Goal: Information Seeking & Learning: Check status

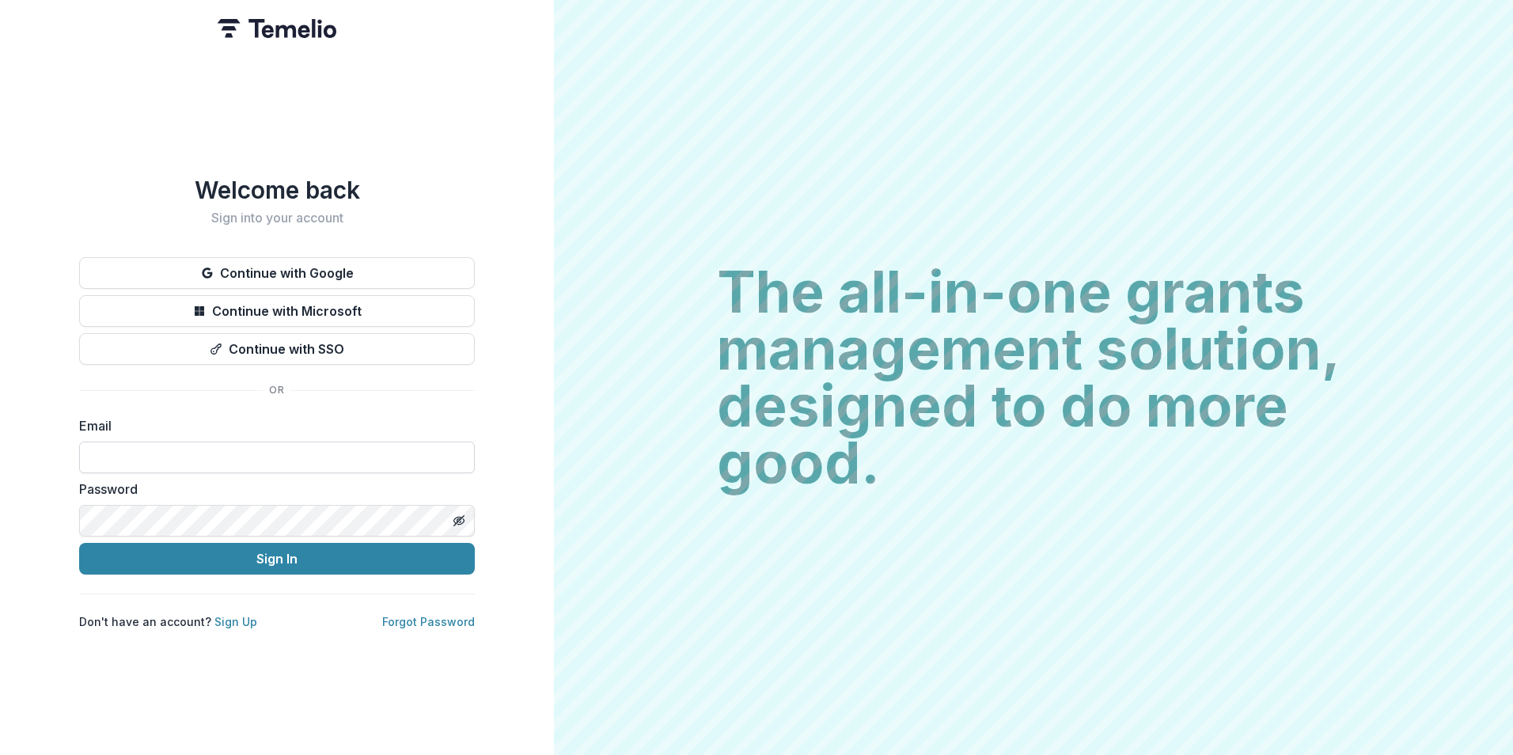
click at [385, 451] on input at bounding box center [277, 458] width 396 height 32
type input "**********"
click at [79, 543] on button "Sign In" at bounding box center [277, 559] width 396 height 32
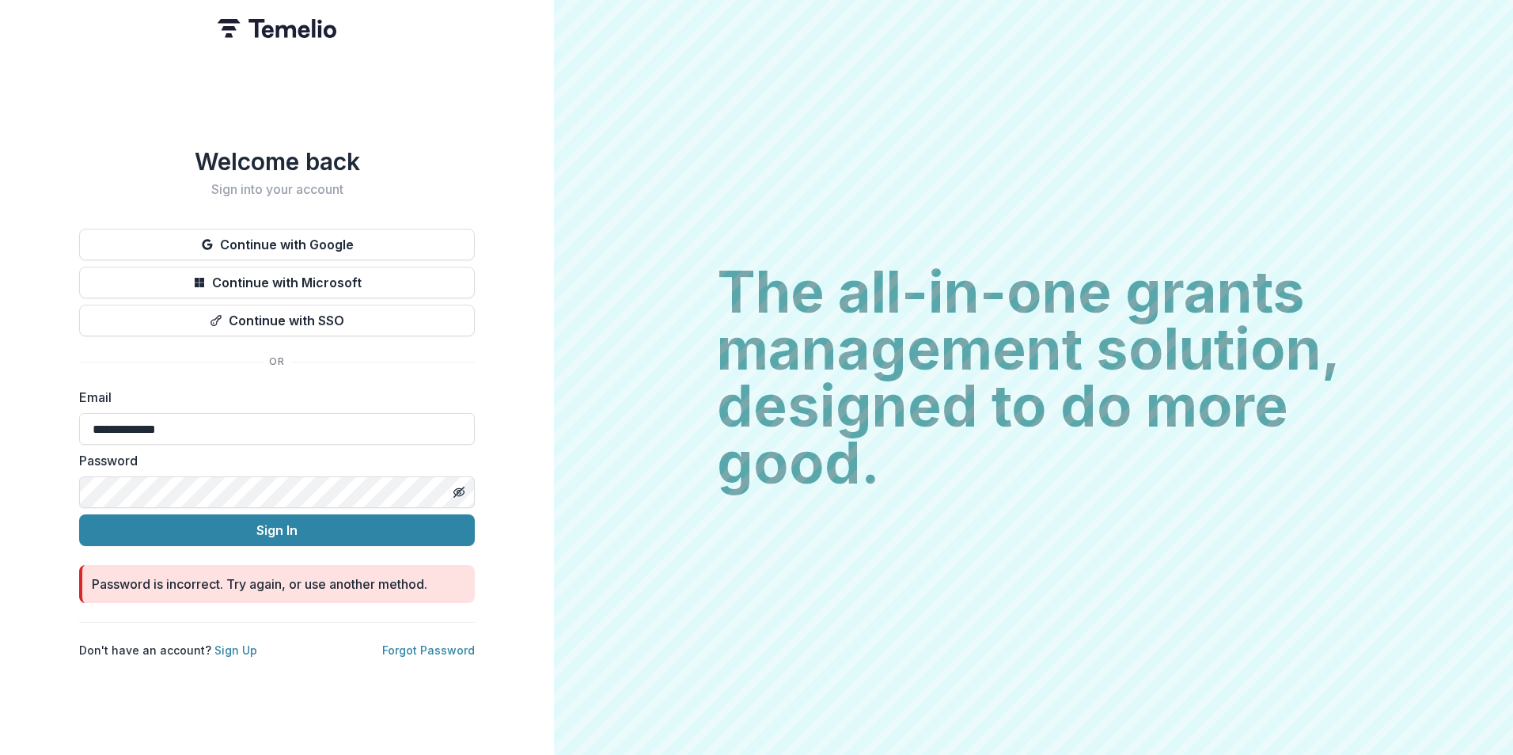
click at [79, 514] on button "Sign In" at bounding box center [277, 530] width 396 height 32
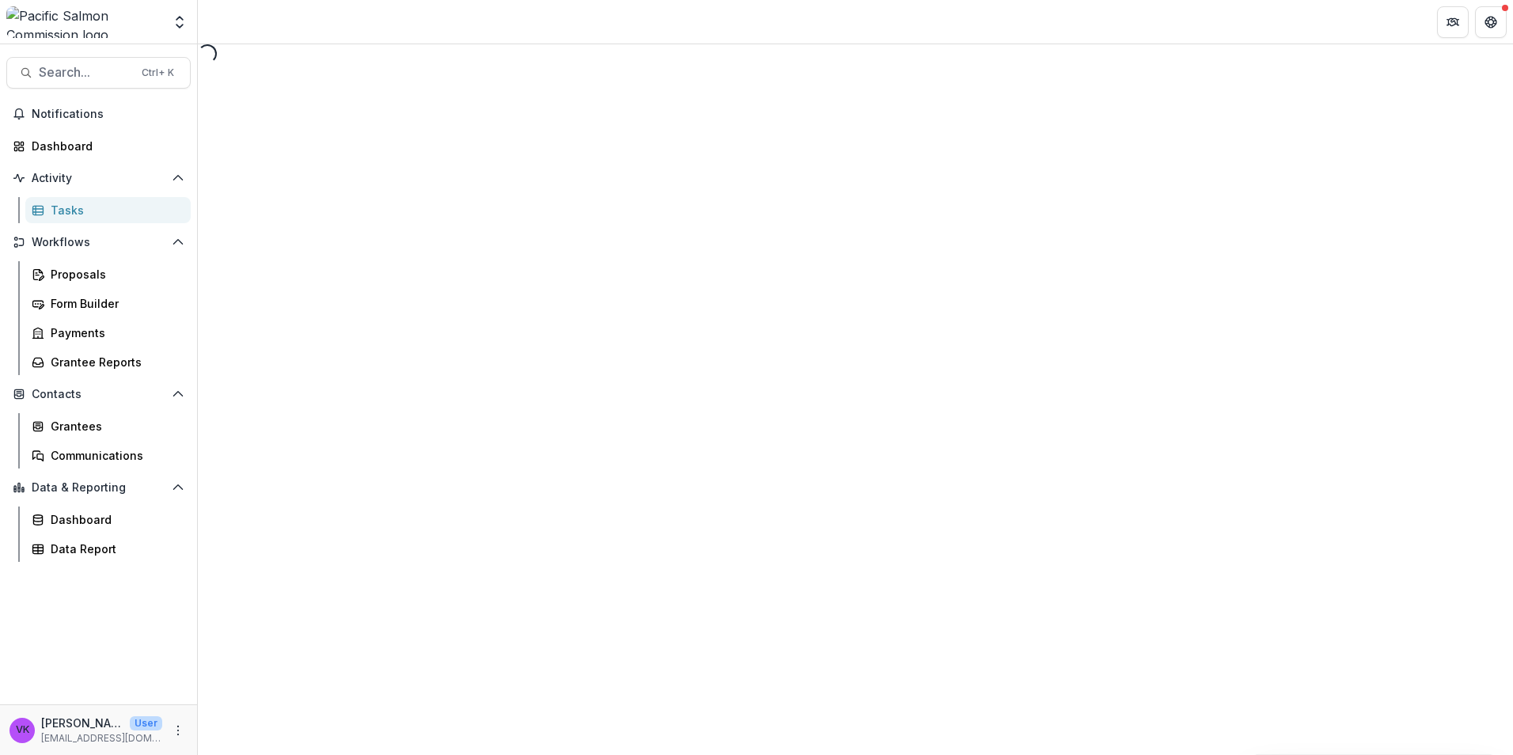
select select "********"
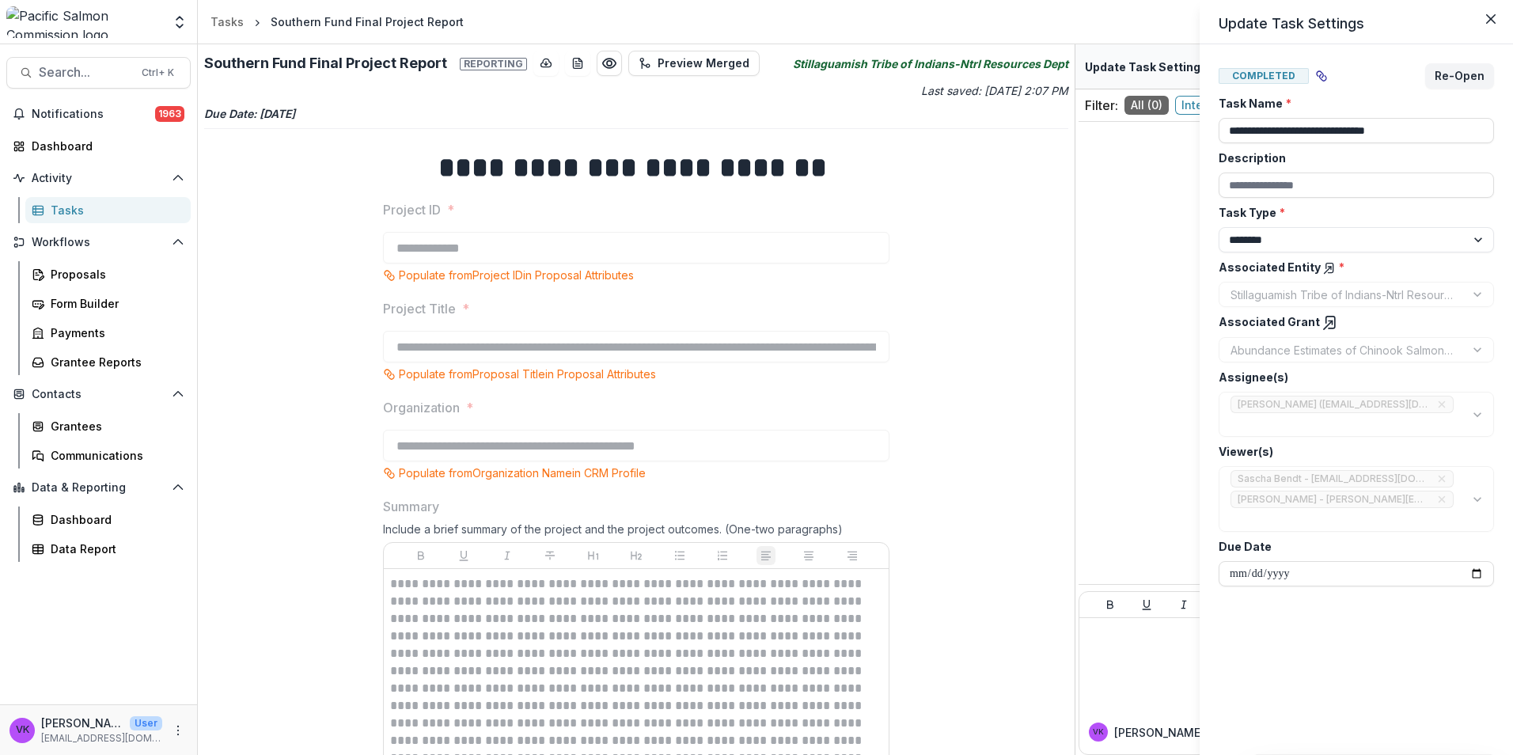
drag, startPoint x: 926, startPoint y: 386, endPoint x: 1071, endPoint y: 288, distance: 175.6
click at [926, 386] on div "**********" at bounding box center [756, 377] width 1513 height 755
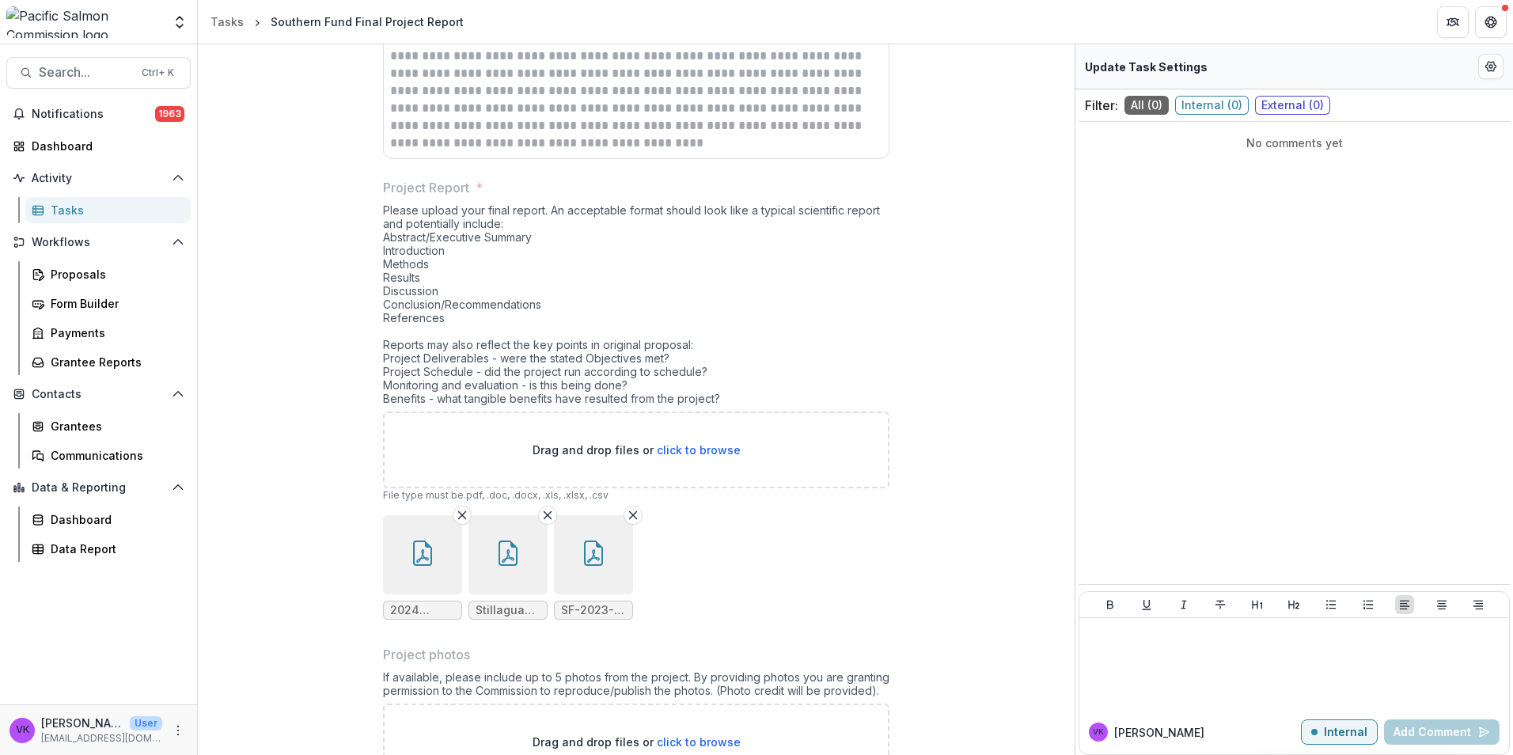
scroll to position [811, 0]
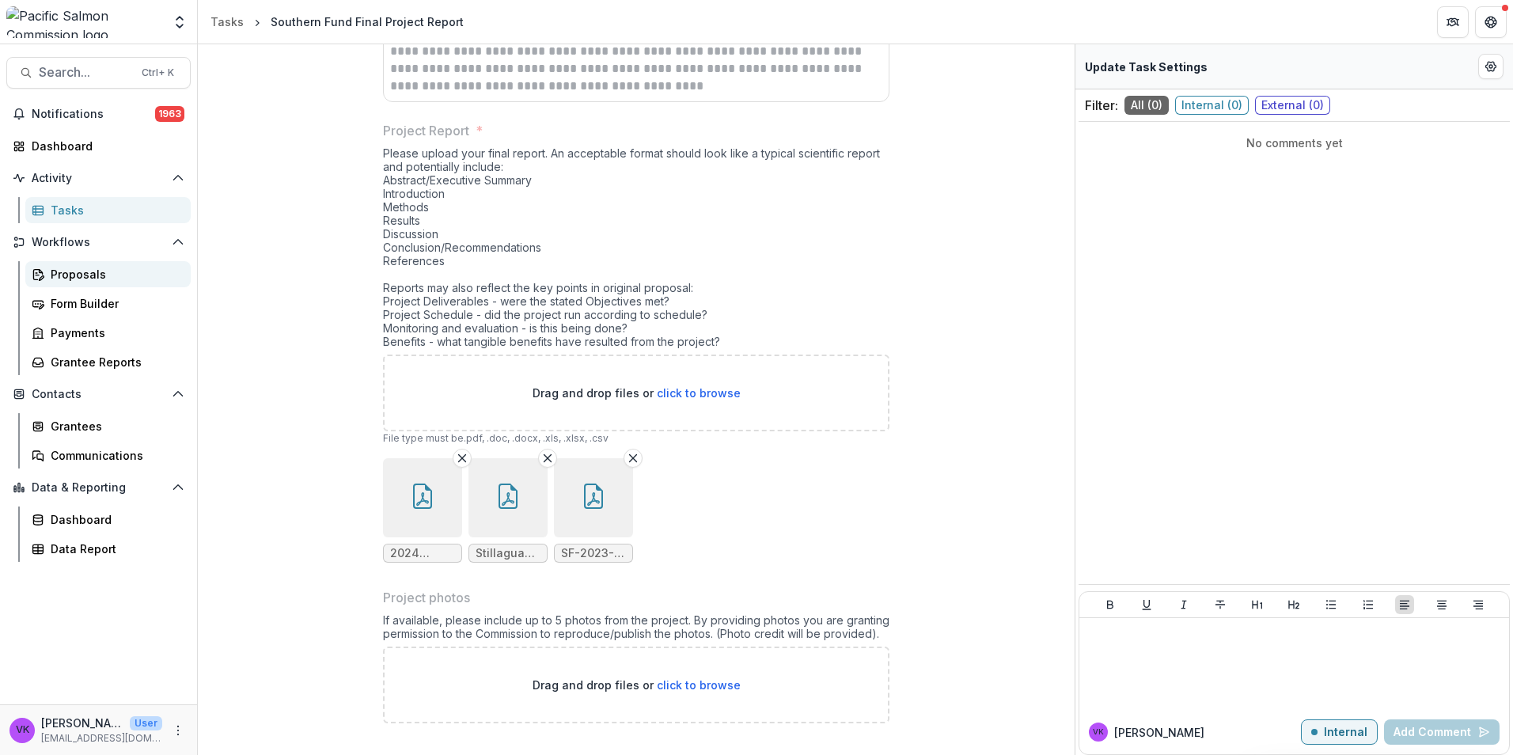
drag, startPoint x: 78, startPoint y: 275, endPoint x: 93, endPoint y: 278, distance: 15.2
click at [80, 275] on div "Proposals" at bounding box center [114, 274] width 127 height 17
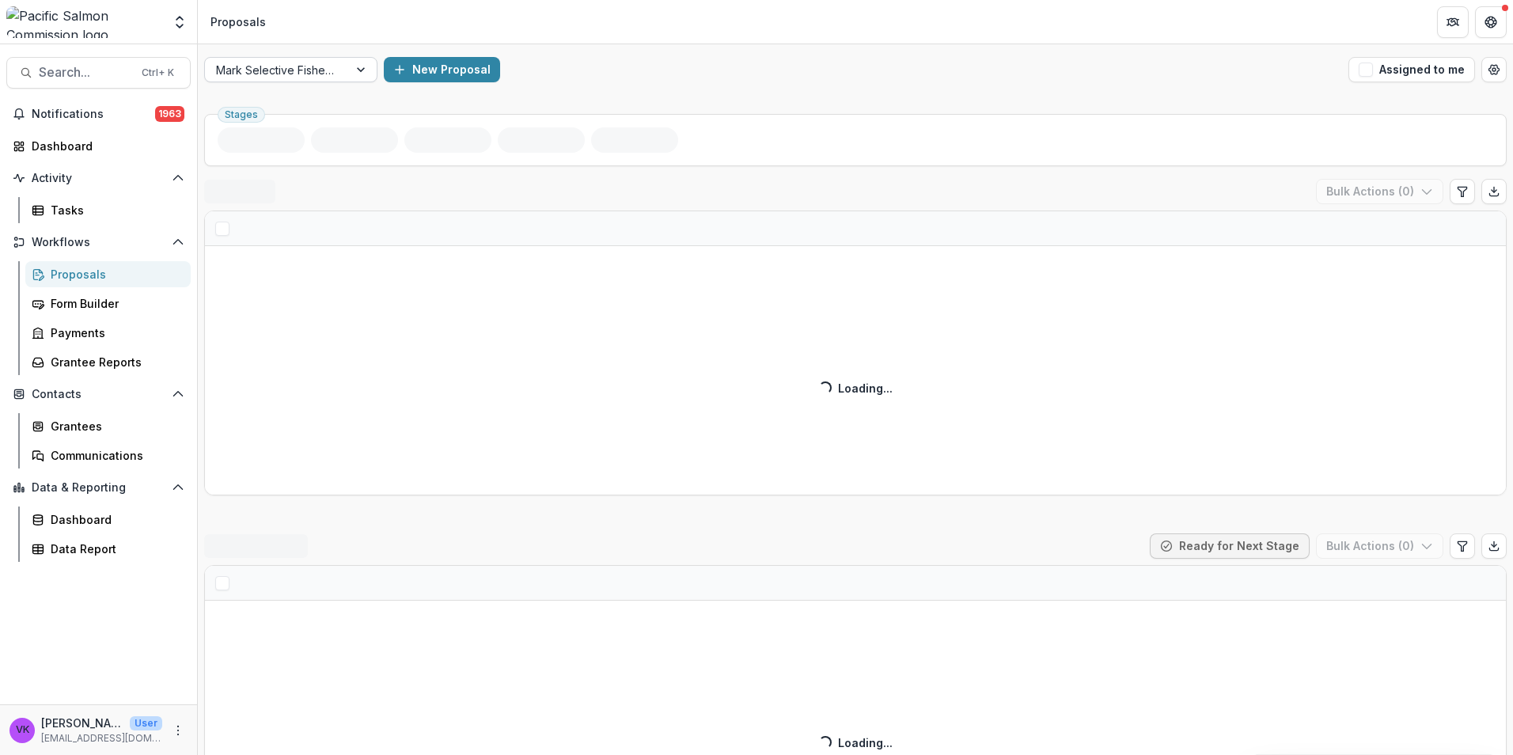
click at [358, 61] on div at bounding box center [362, 70] width 28 height 24
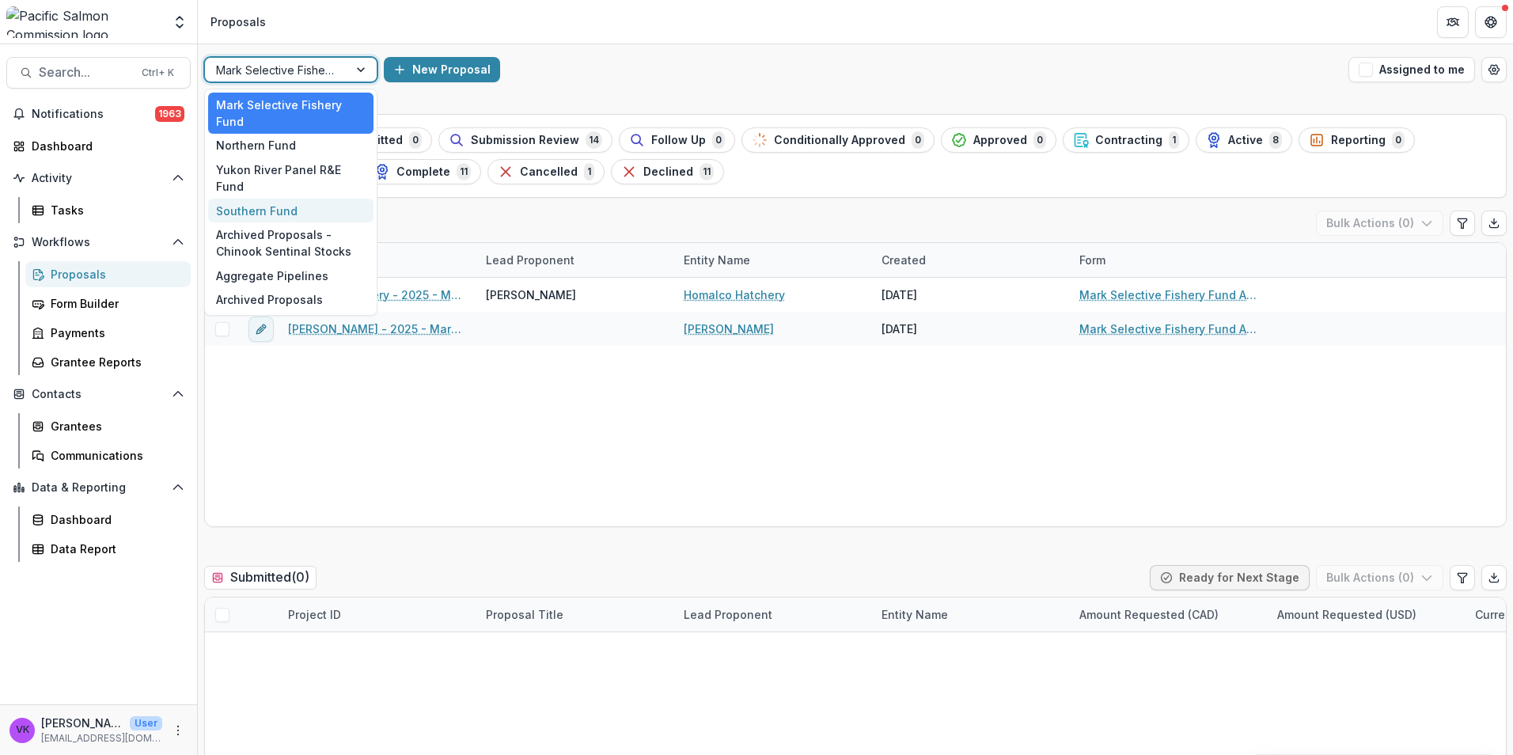
click at [270, 199] on div "Southern Fund" at bounding box center [290, 211] width 165 height 25
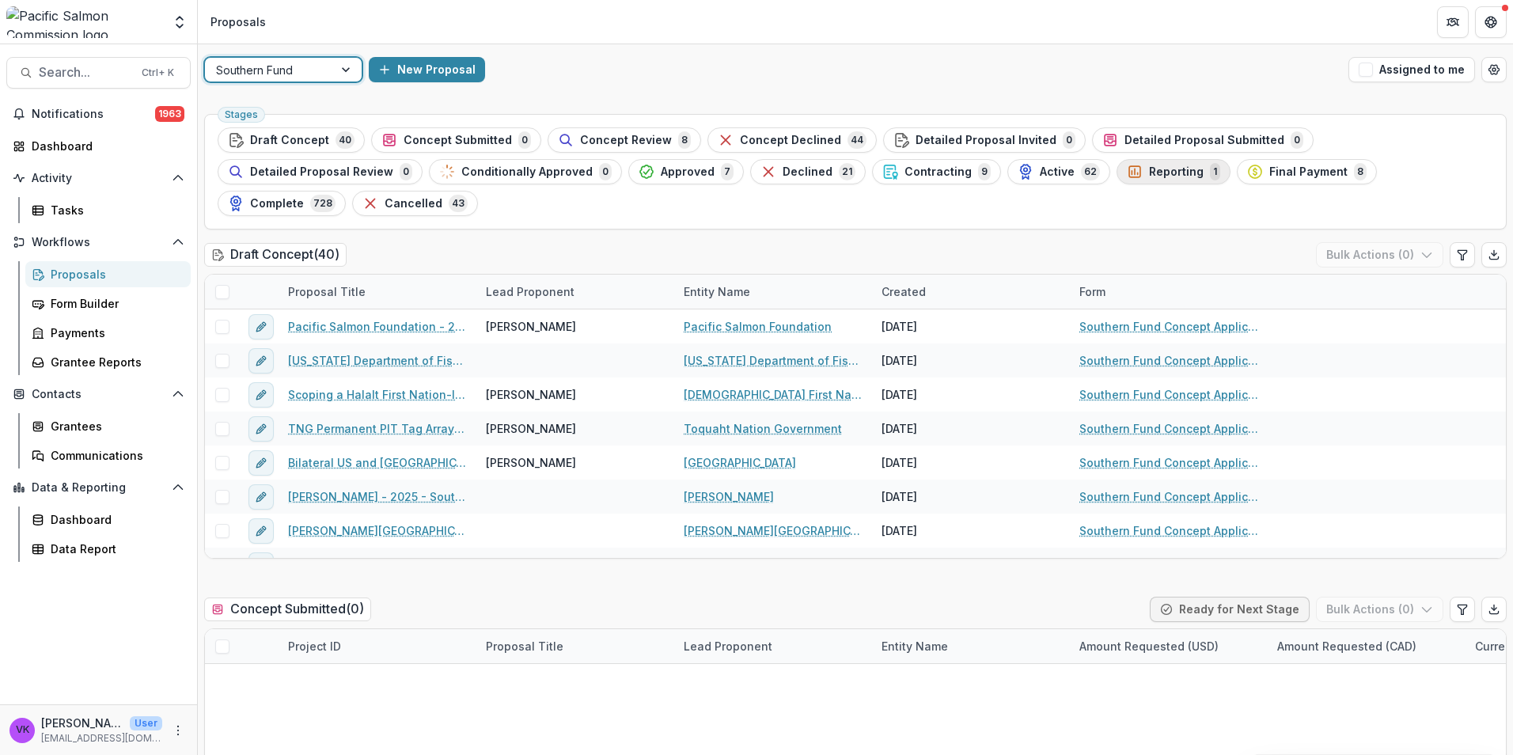
click at [1149, 169] on span "Reporting" at bounding box center [1176, 171] width 55 height 13
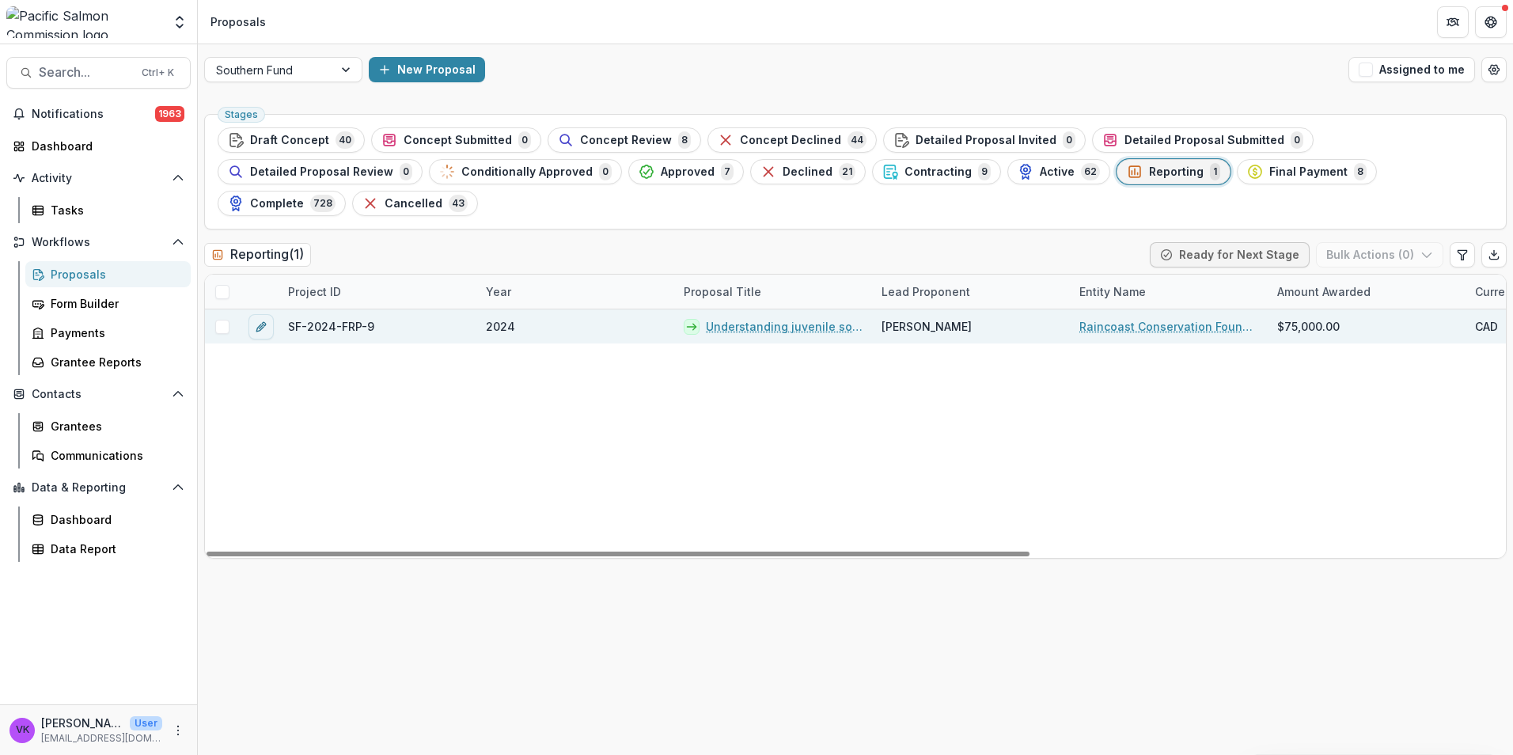
click at [797, 318] on link "Understanding juvenile sockeye salmon habitat utilization in the [GEOGRAPHIC_DA…" at bounding box center [784, 326] width 157 height 17
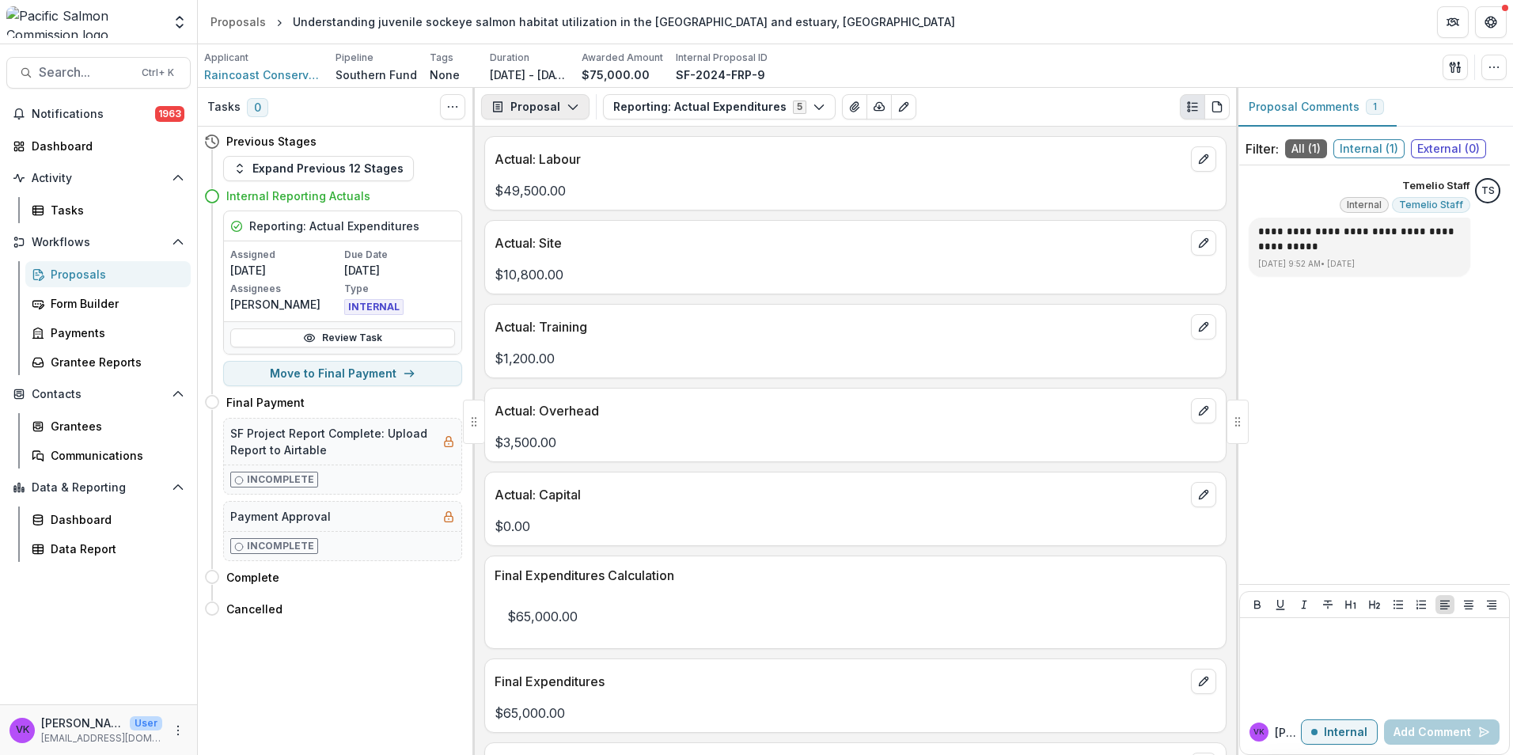
click at [570, 103] on icon "button" at bounding box center [573, 106] width 13 height 13
drag, startPoint x: 552, startPoint y: 194, endPoint x: 1040, endPoint y: 255, distance: 492.0
click at [552, 195] on div "Reports" at bounding box center [585, 195] width 145 height 17
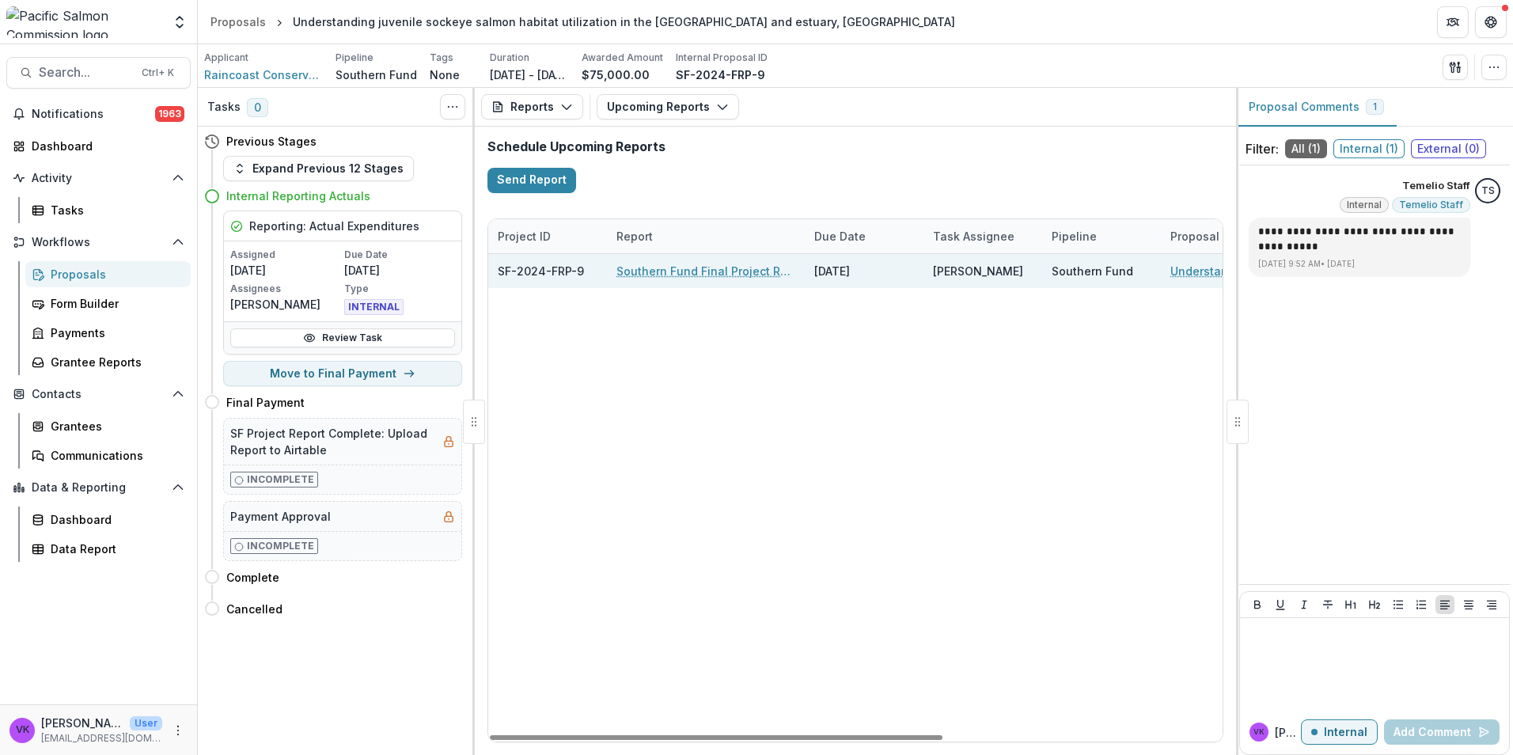
click at [703, 275] on link "Southern Fund Final Project Report" at bounding box center [705, 271] width 179 height 17
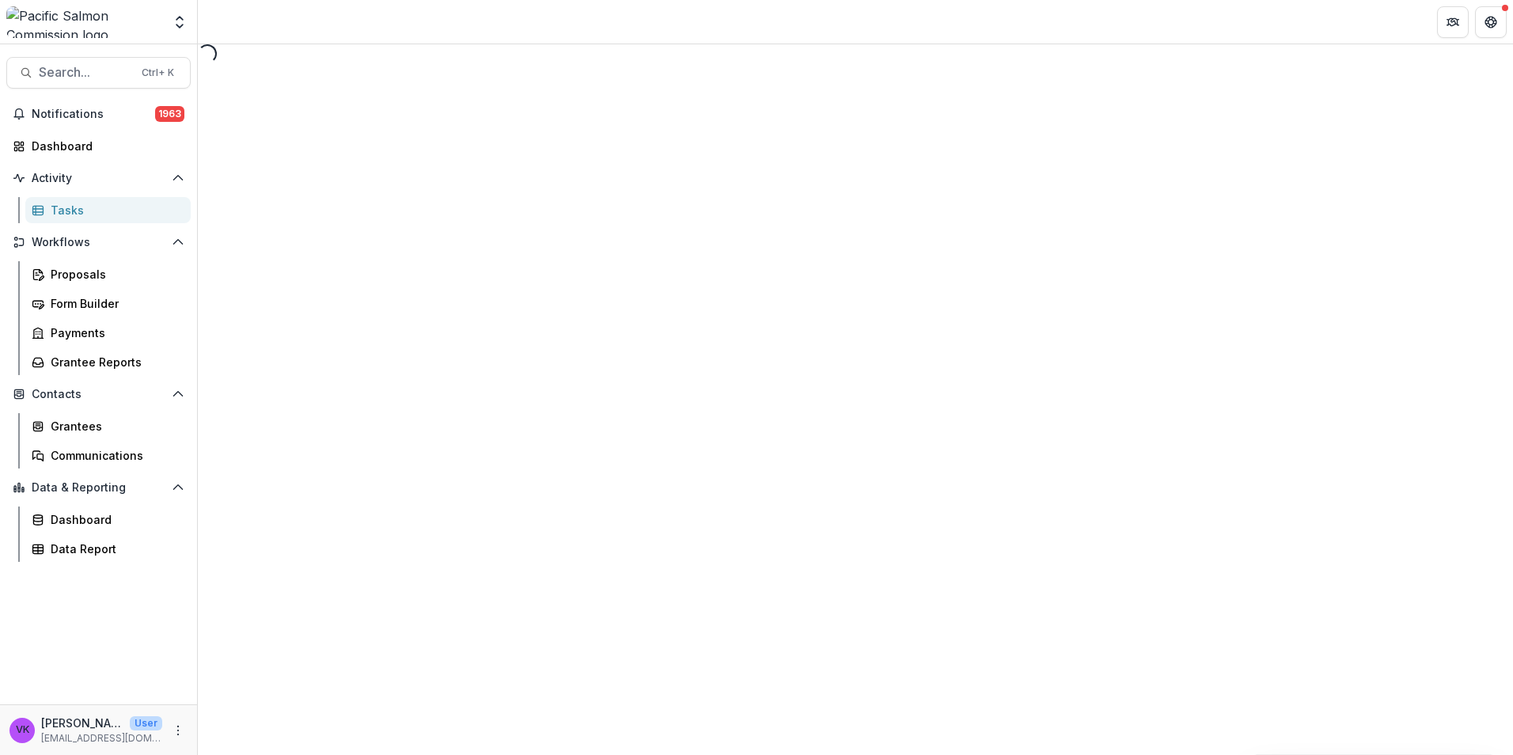
select select "********"
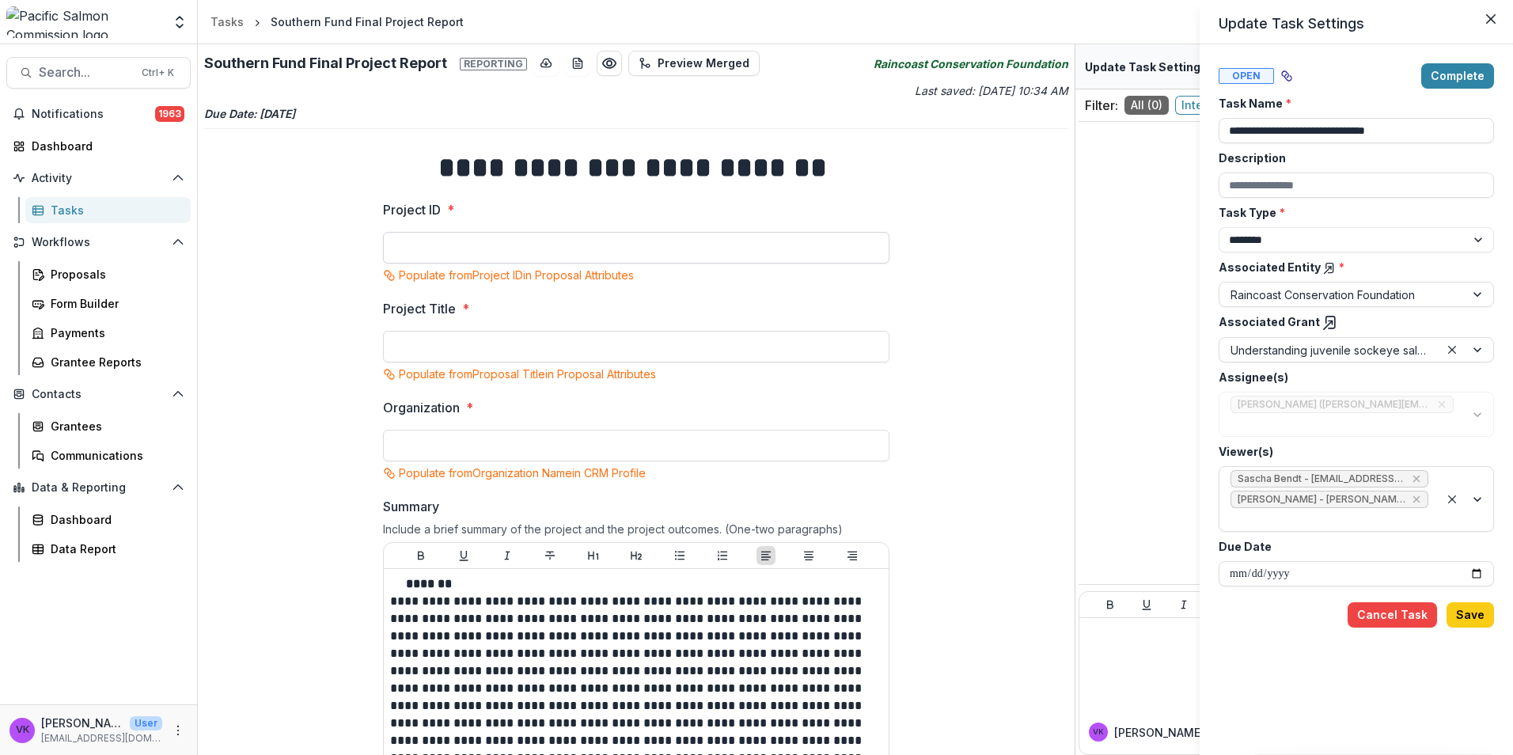
drag, startPoint x: 518, startPoint y: 247, endPoint x: 610, endPoint y: 240, distance: 92.1
click at [518, 246] on div "**********" at bounding box center [756, 377] width 1513 height 755
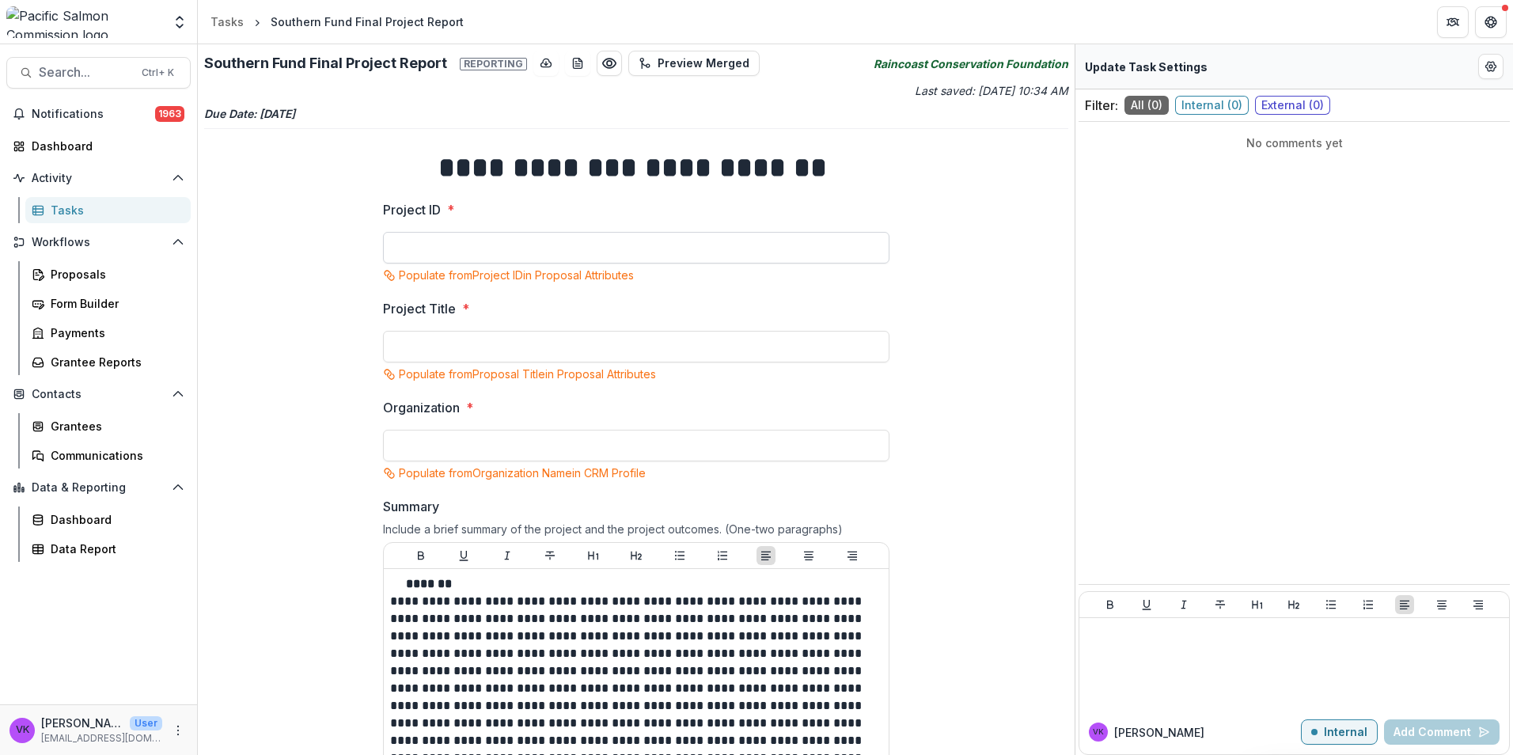
click at [576, 245] on input "Project ID *" at bounding box center [636, 248] width 506 height 32
click at [445, 447] on input "Organization *" at bounding box center [636, 446] width 506 height 32
click at [73, 269] on div "Proposals" at bounding box center [114, 274] width 127 height 17
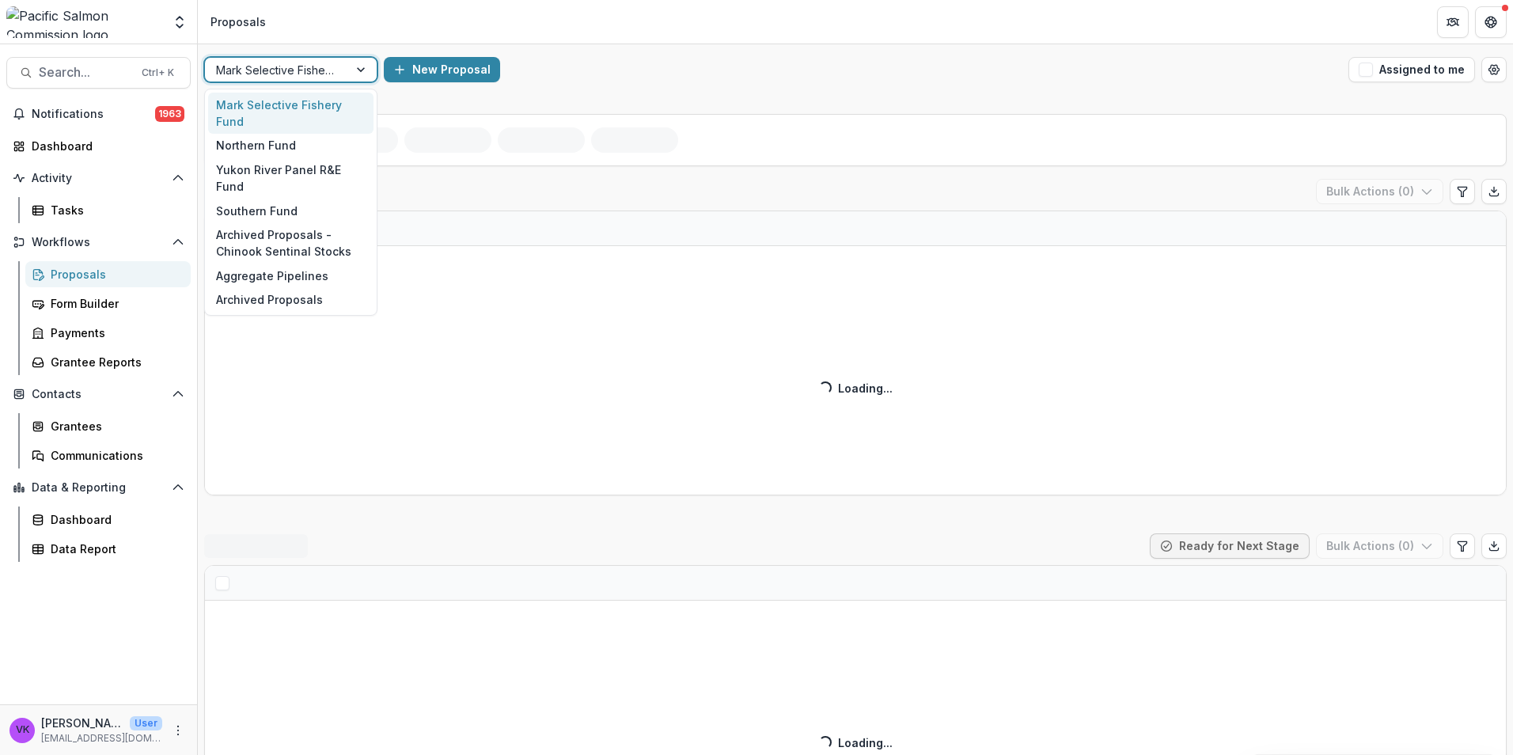
click at [354, 69] on div at bounding box center [362, 70] width 28 height 24
click at [286, 199] on div "Southern Fund" at bounding box center [290, 211] width 165 height 25
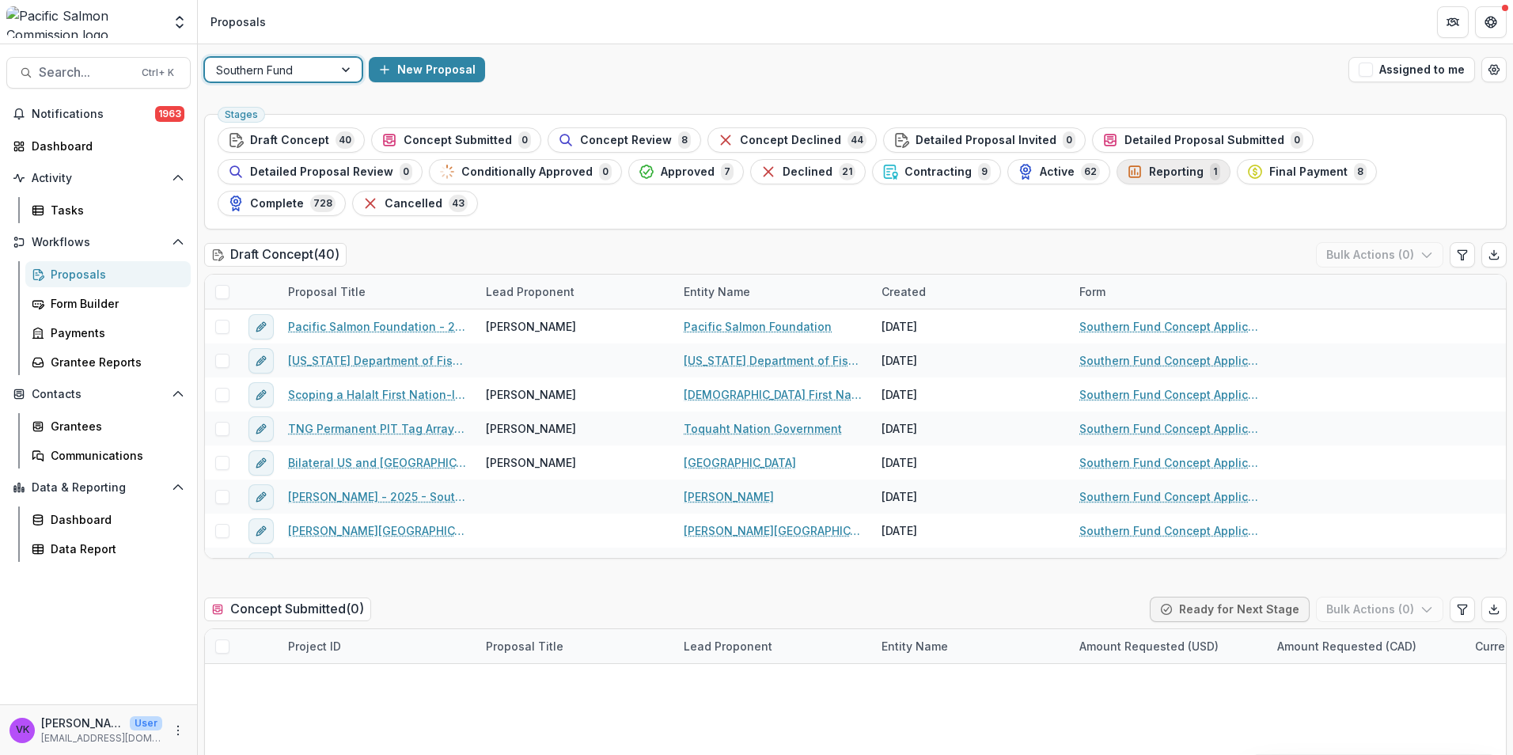
click at [1149, 169] on span "Reporting" at bounding box center [1176, 171] width 55 height 13
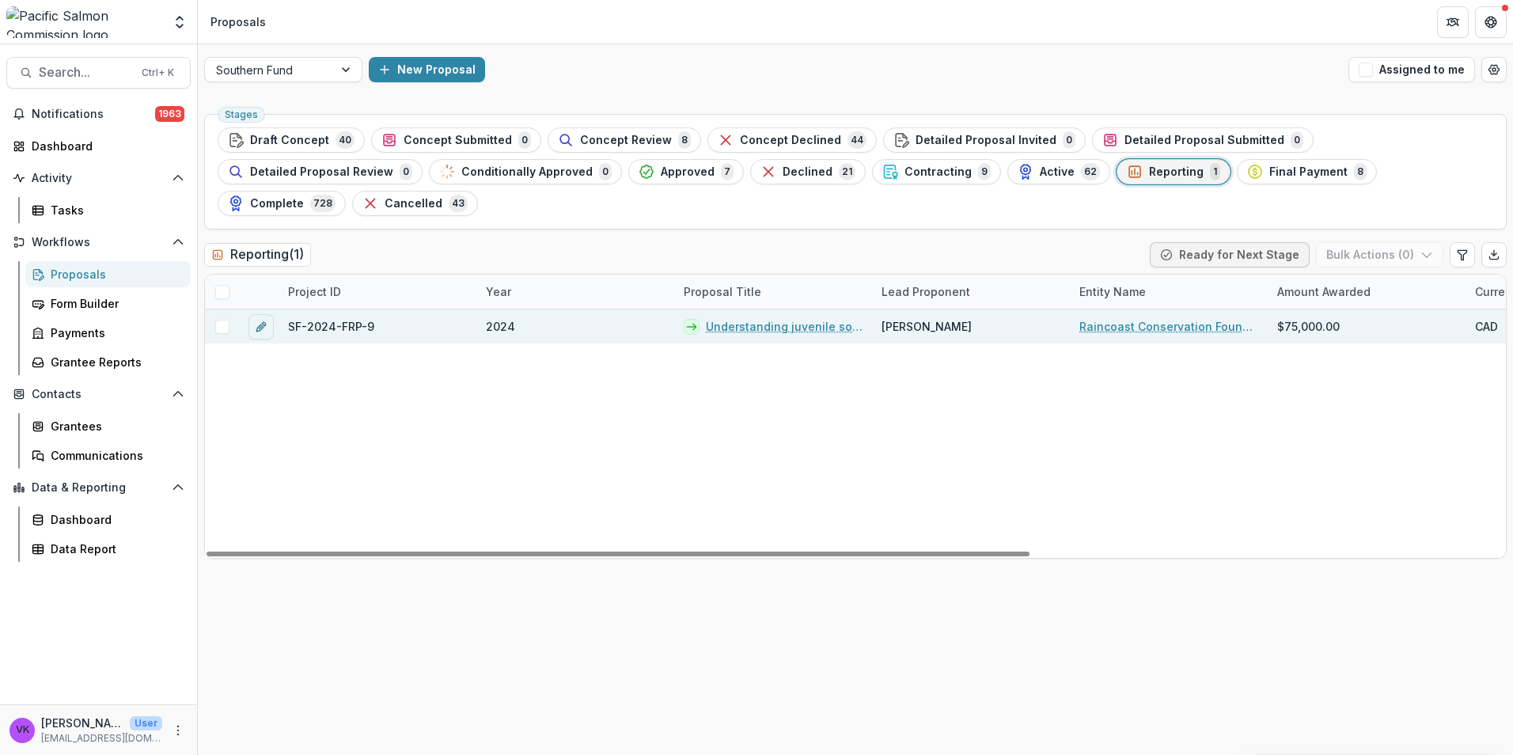
click at [773, 318] on link "Understanding juvenile sockeye salmon habitat utilization in the [GEOGRAPHIC_DA…" at bounding box center [784, 326] width 157 height 17
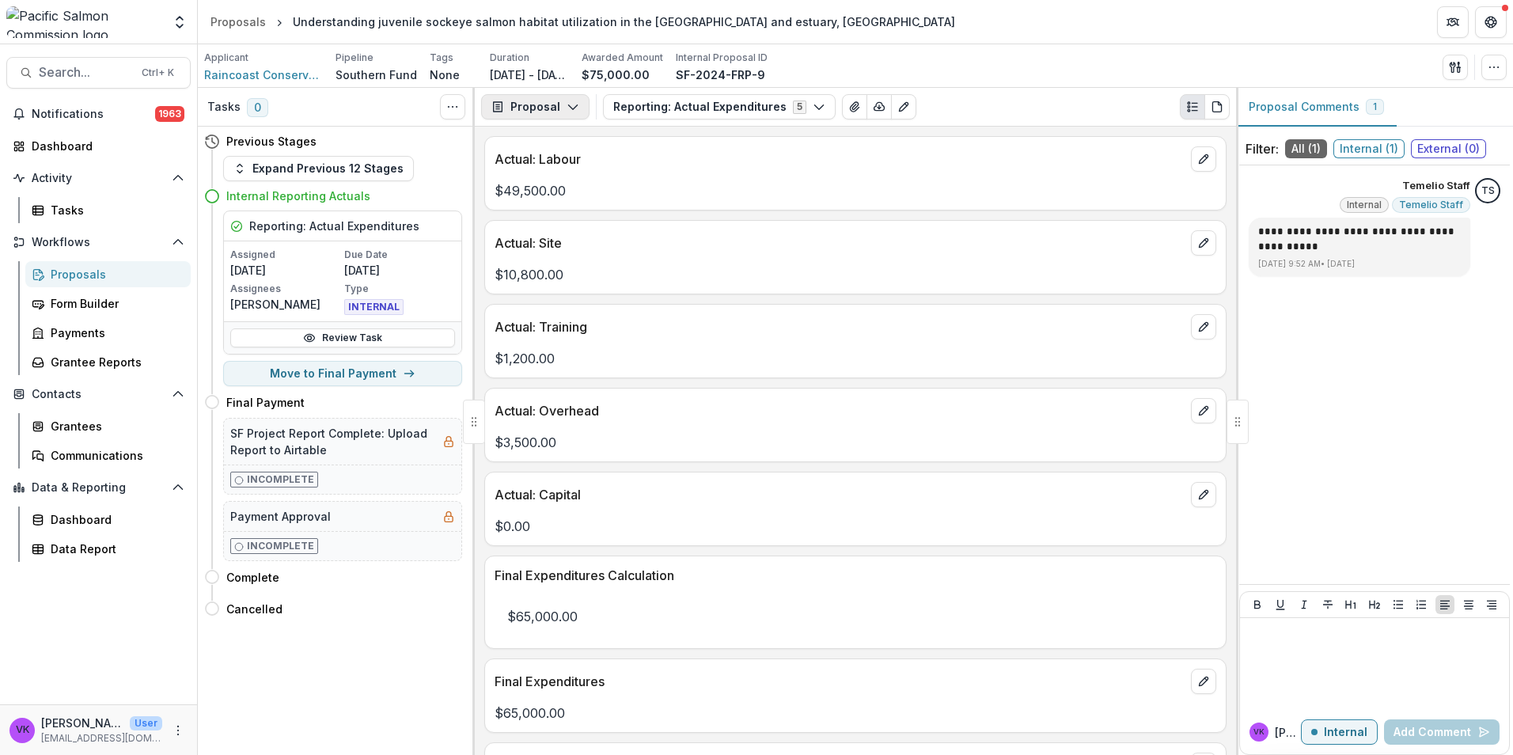
click at [570, 104] on icon "button" at bounding box center [573, 106] width 13 height 13
click at [552, 194] on div "Reports" at bounding box center [585, 195] width 145 height 17
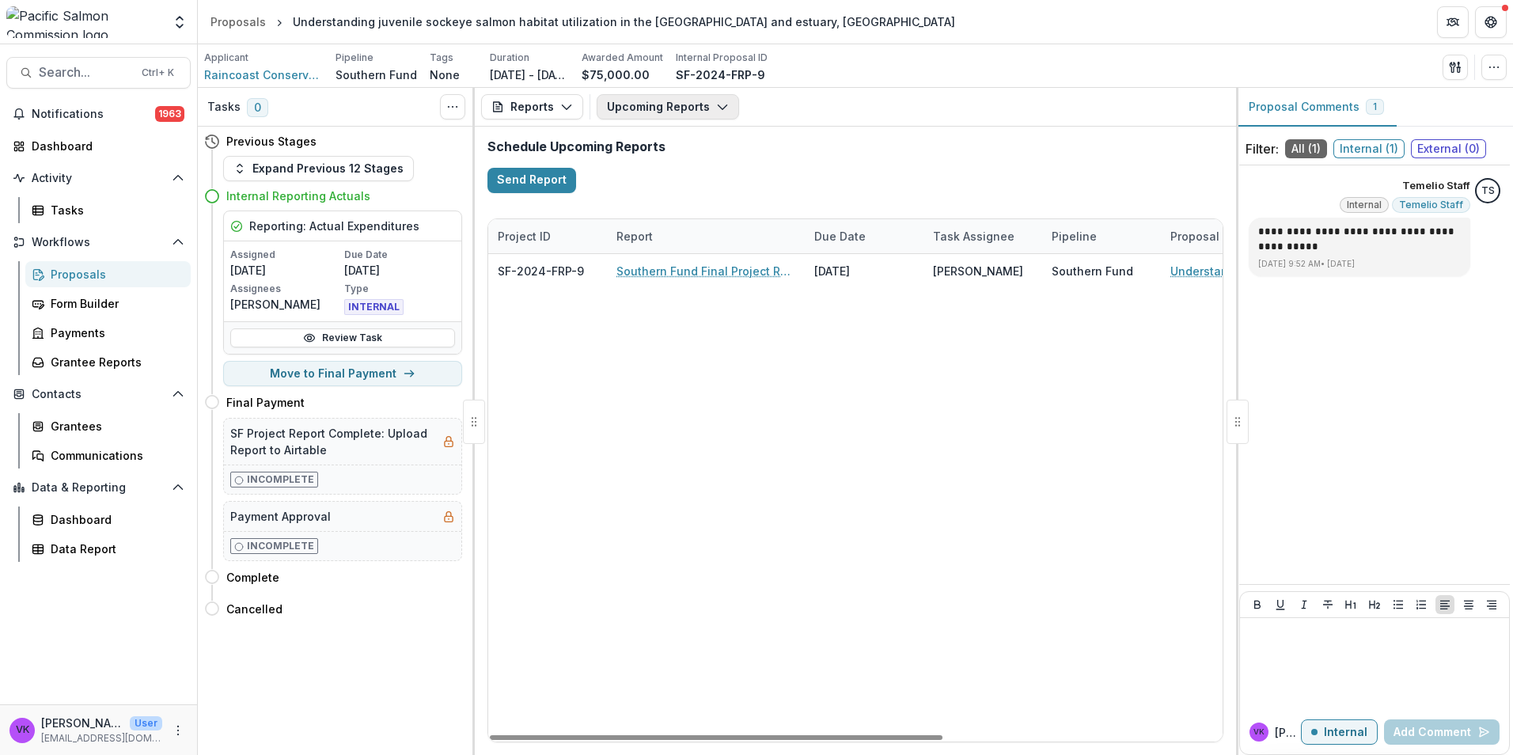
click at [708, 101] on button "Upcoming Reports" at bounding box center [668, 106] width 142 height 25
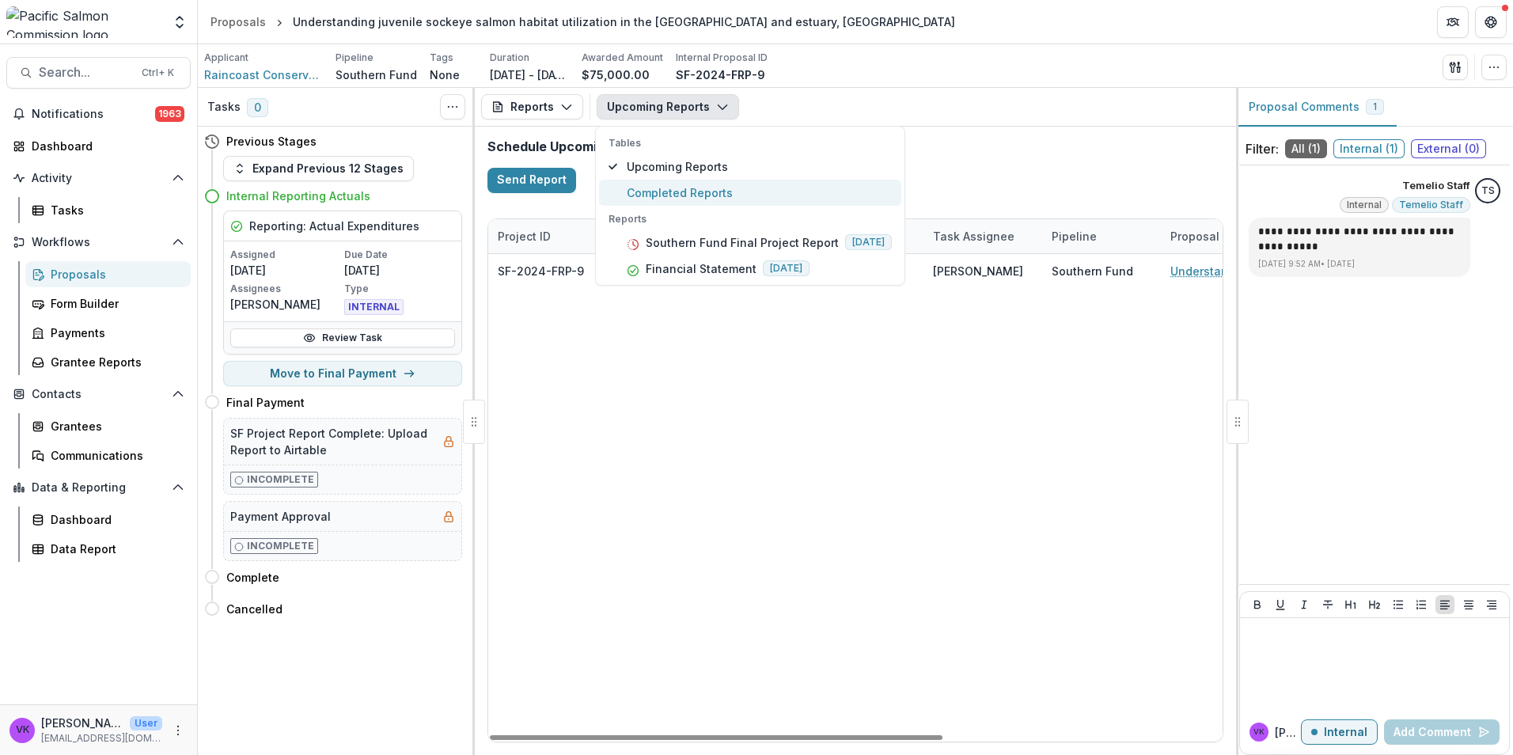
drag, startPoint x: 665, startPoint y: 192, endPoint x: 745, endPoint y: 222, distance: 84.6
click at [665, 191] on span "Completed Reports" at bounding box center [759, 192] width 265 height 17
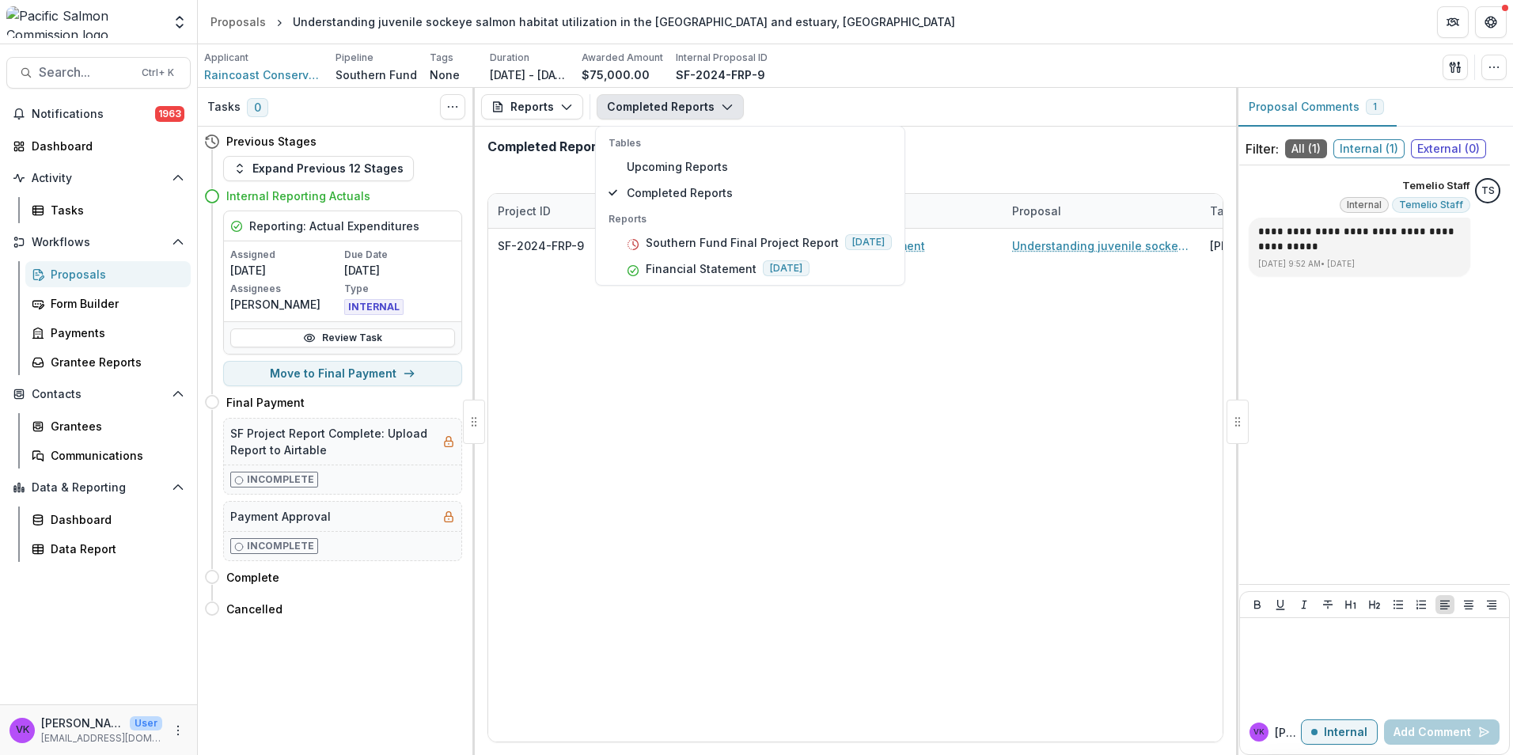
click at [865, 461] on div "SF-2024-FRP-9 Raincoast Conservation Foundation Financial Statement Understandi…" at bounding box center [1101, 485] width 1226 height 513
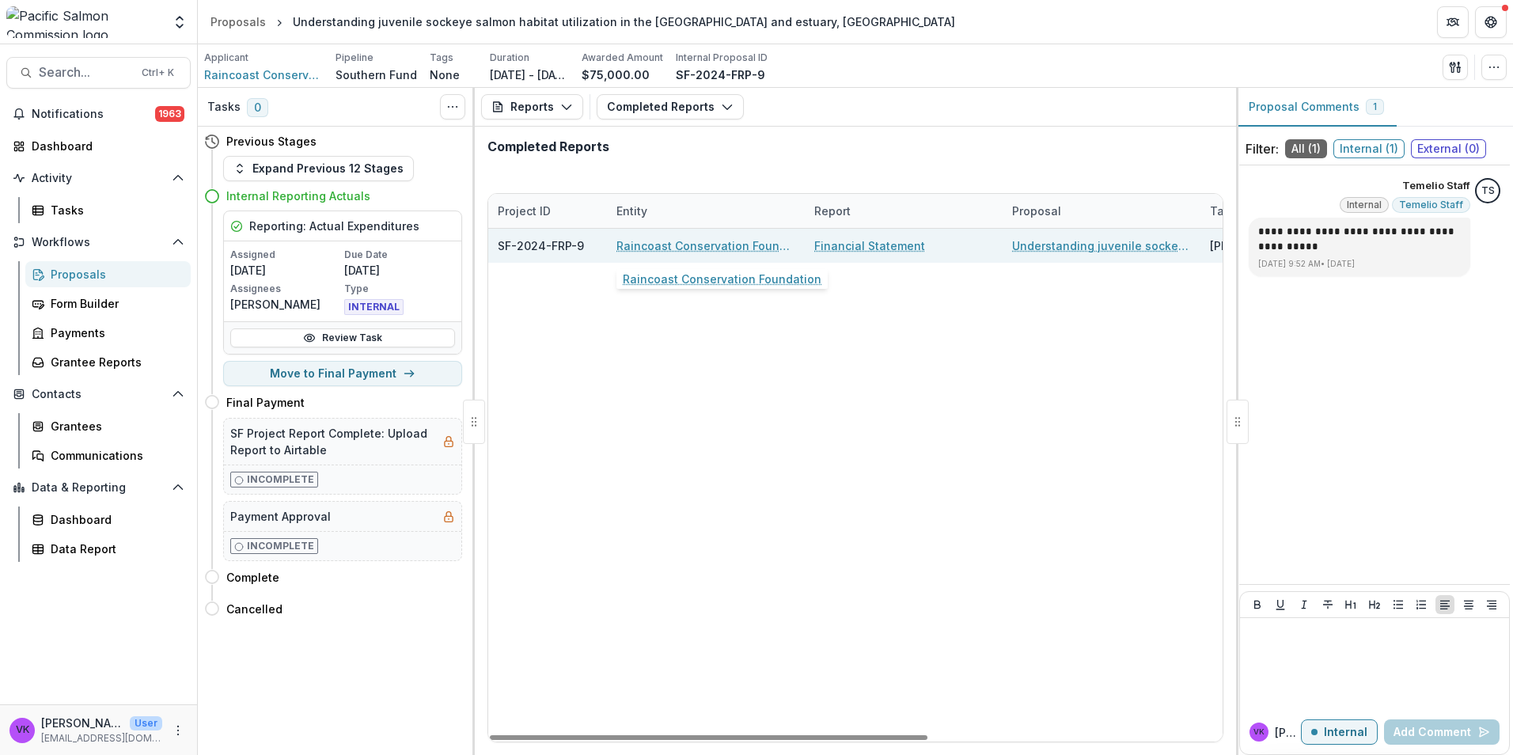
click at [672, 240] on link "Raincoast Conservation Foundation" at bounding box center [705, 245] width 179 height 17
click at [867, 241] on link "Financial Statement" at bounding box center [869, 245] width 111 height 17
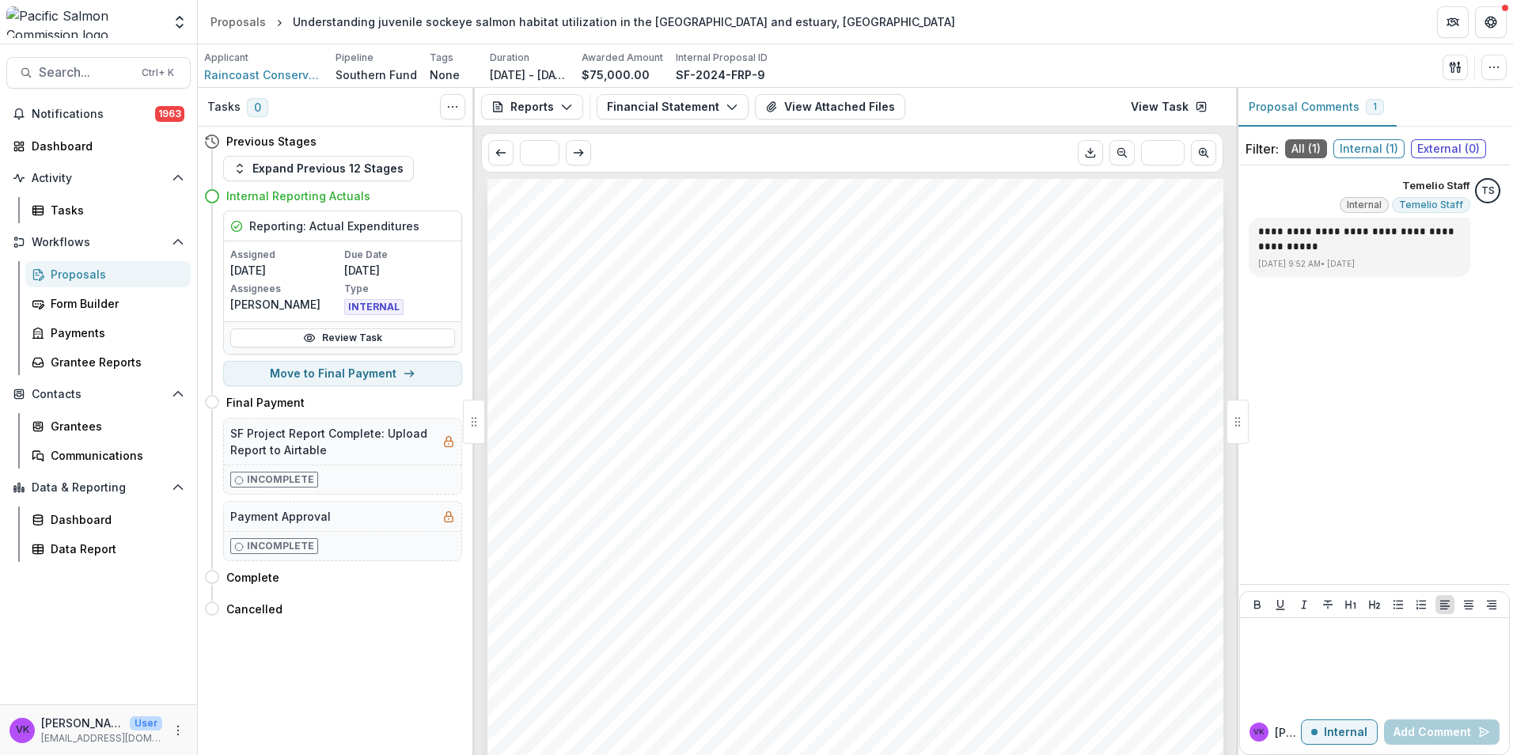
drag, startPoint x: 507, startPoint y: 150, endPoint x: 836, endPoint y: 221, distance: 335.8
click at [506, 150] on button "Scroll to previous page" at bounding box center [500, 152] width 25 height 25
click at [360, 339] on link "Review Task" at bounding box center [342, 337] width 225 height 19
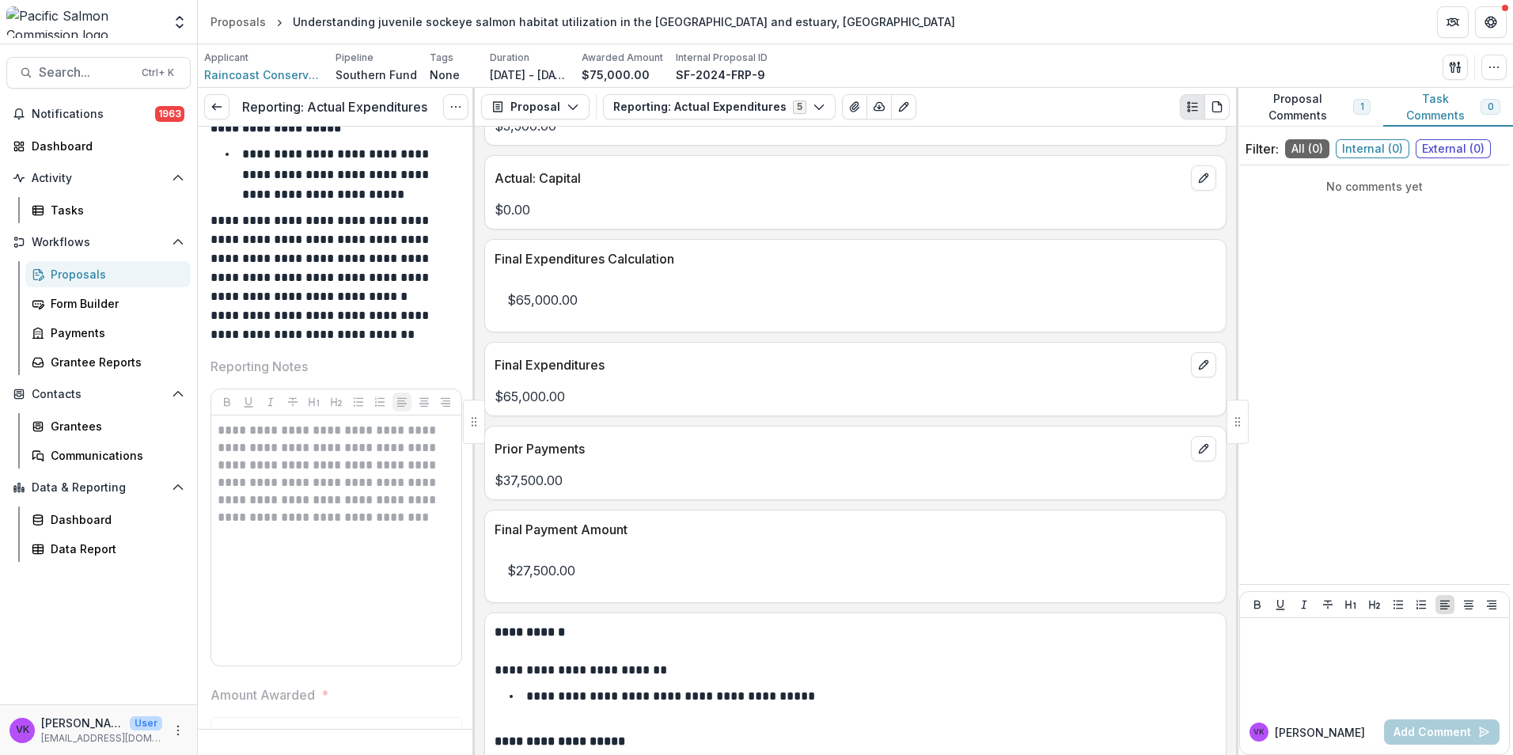
scroll to position [1108, 0]
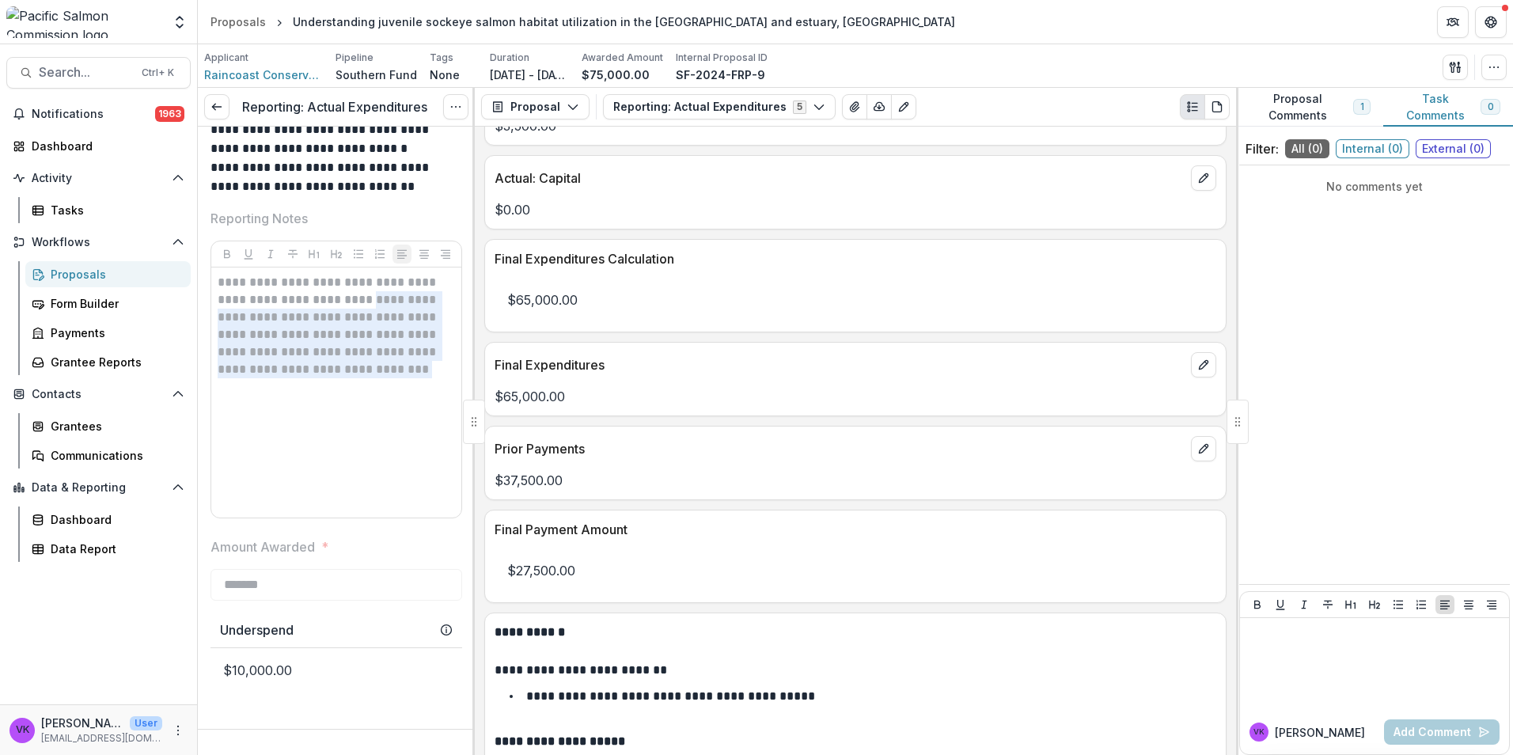
drag, startPoint x: 364, startPoint y: 301, endPoint x: 387, endPoint y: 366, distance: 68.8
click at [387, 366] on p "**********" at bounding box center [334, 326] width 233 height 104
drag, startPoint x: 387, startPoint y: 366, endPoint x: 329, endPoint y: 344, distance: 61.9
copy p "**********"
click at [399, 478] on div "**********" at bounding box center [336, 392] width 237 height 237
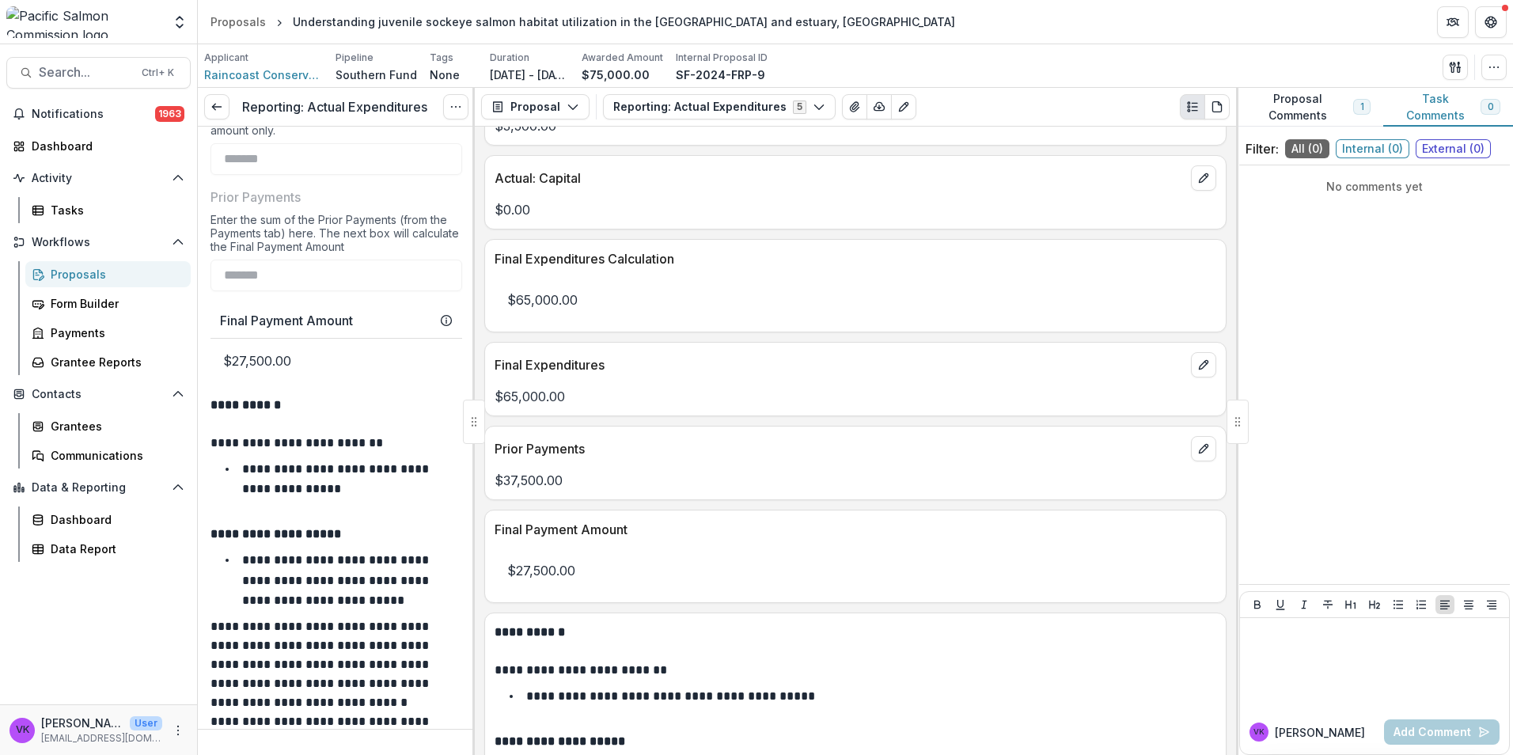
scroll to position [316, 0]
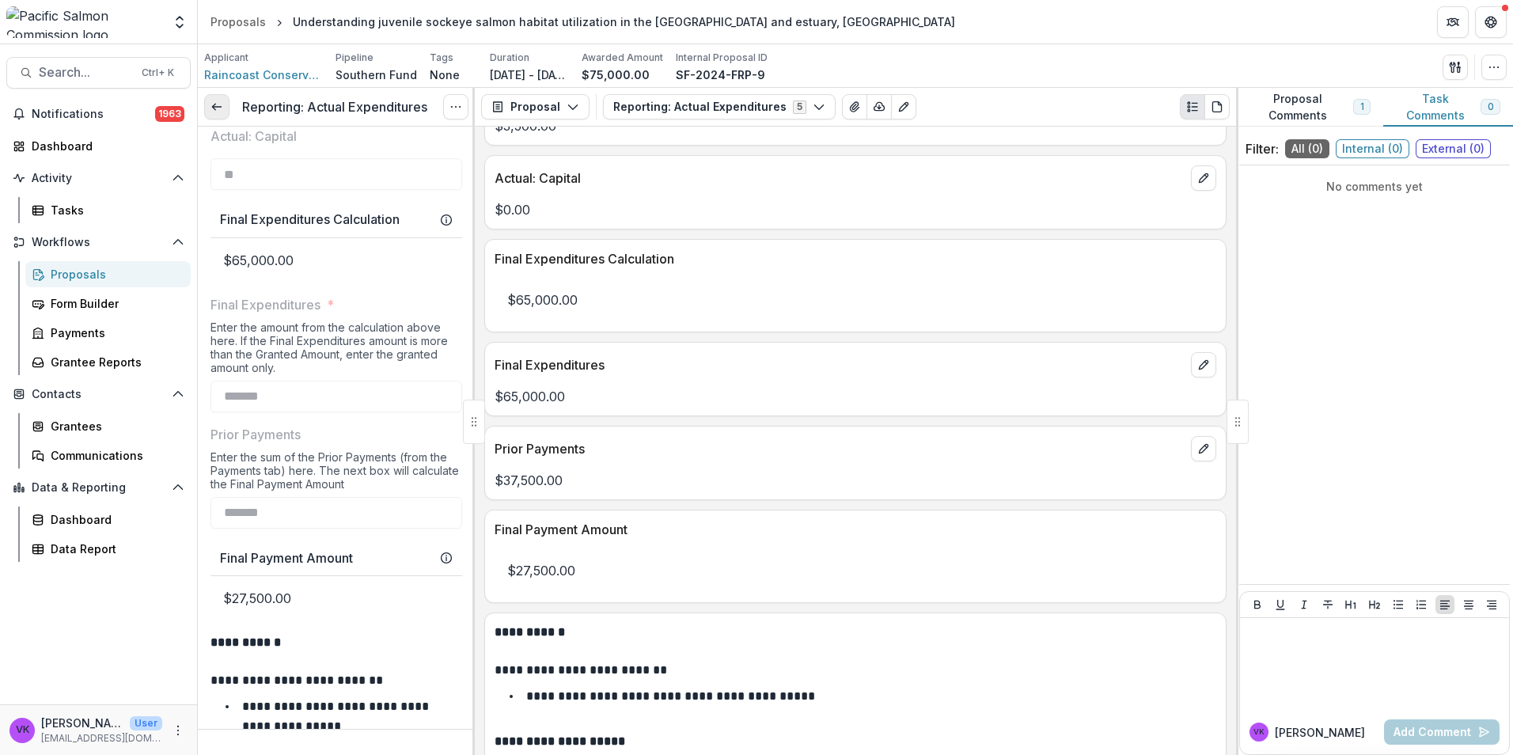
click at [213, 103] on icon at bounding box center [216, 106] width 13 height 13
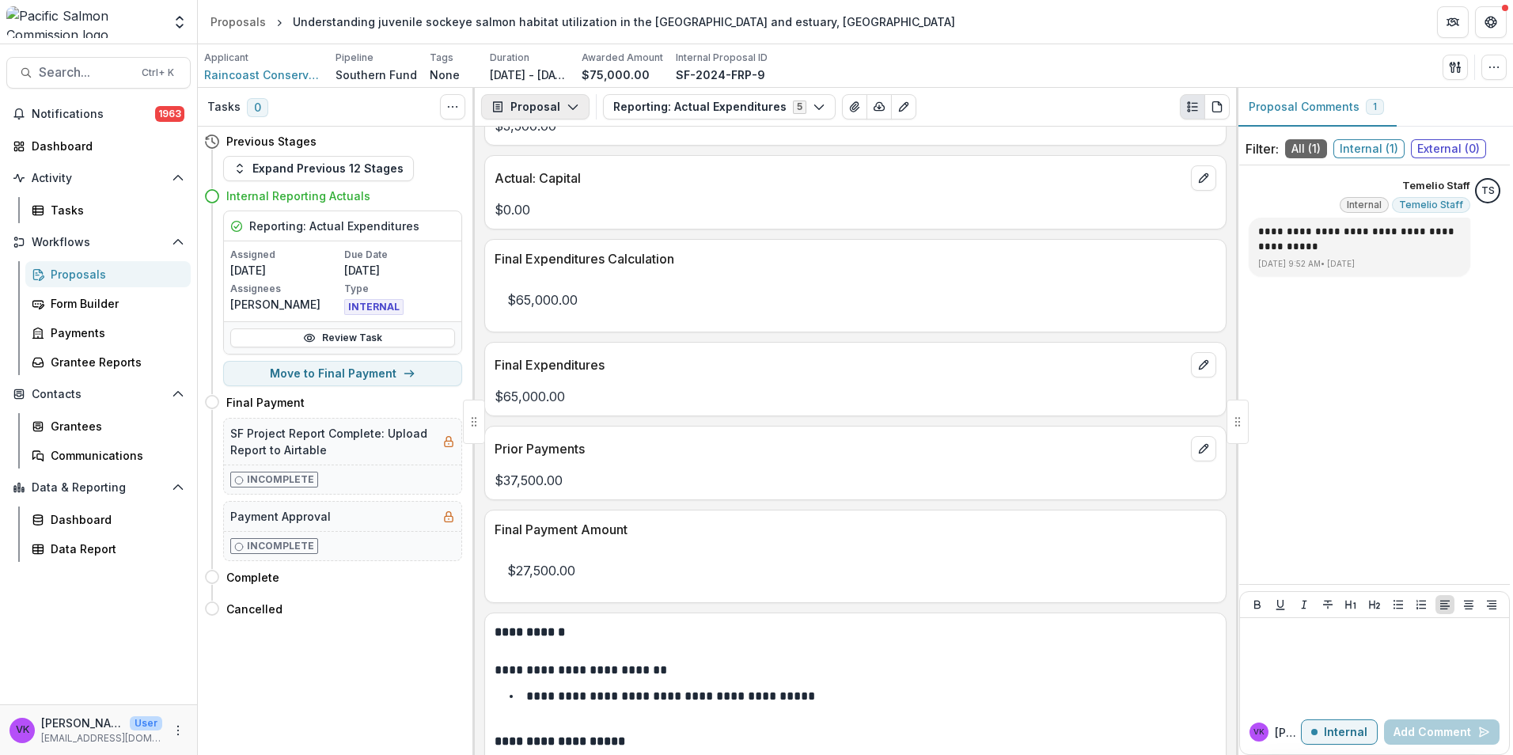
click at [574, 112] on icon "button" at bounding box center [573, 106] width 13 height 13
click at [547, 198] on div "Reports" at bounding box center [585, 195] width 145 height 17
